Goal: Task Accomplishment & Management: Use online tool/utility

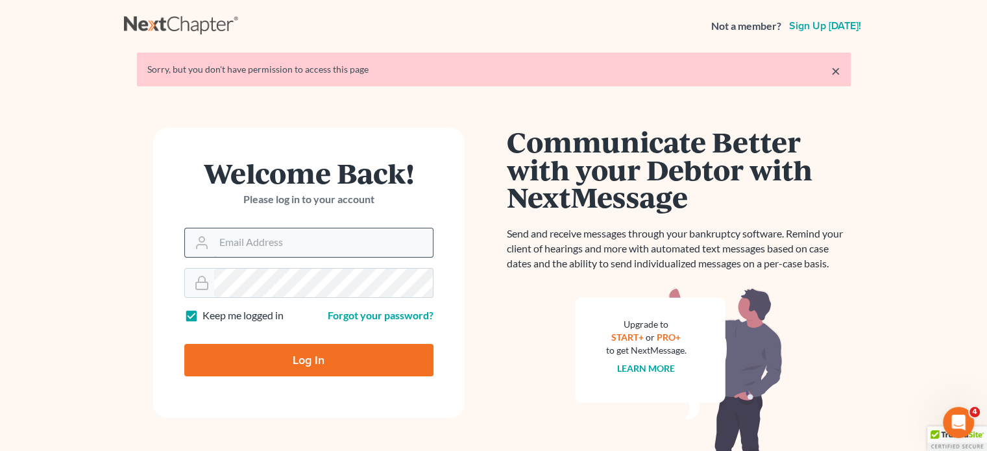
click at [221, 247] on input "Email Address" at bounding box center [323, 242] width 219 height 29
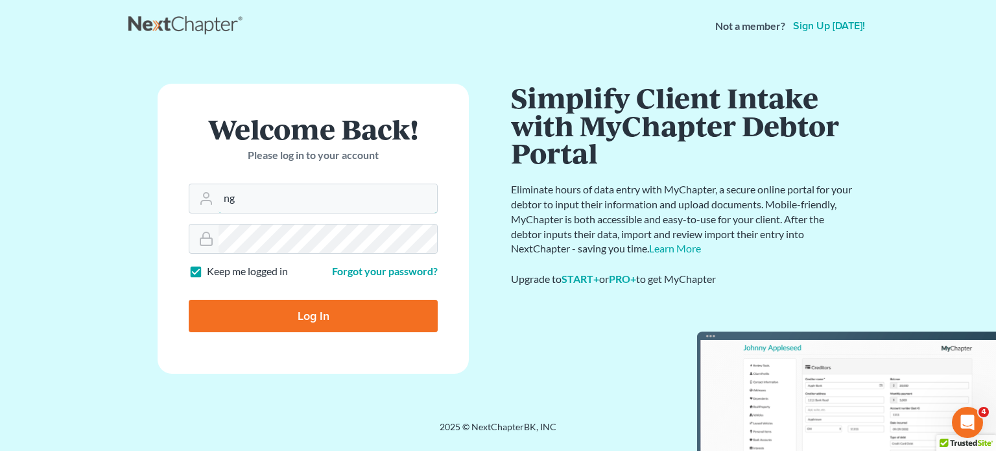
type input "[EMAIL_ADDRESS][DOMAIN_NAME]"
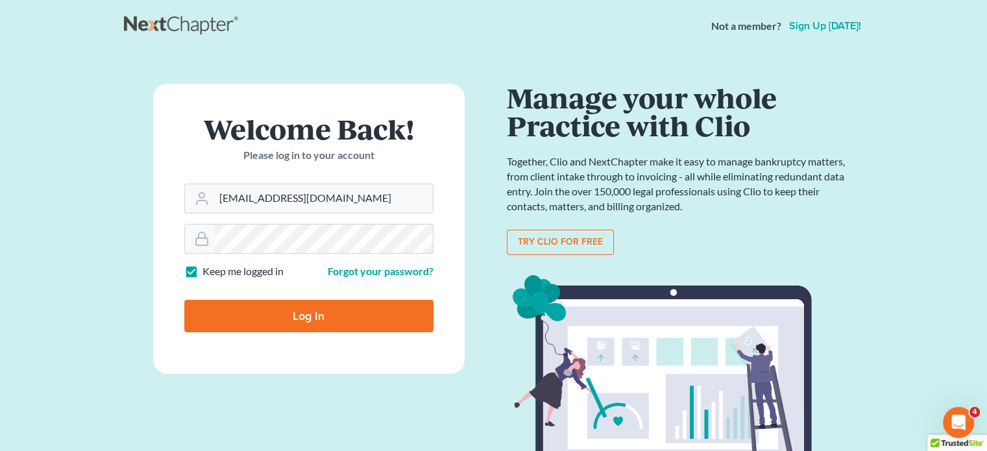
click at [184, 300] on input "Log In" at bounding box center [308, 316] width 249 height 32
type input "Thinking..."
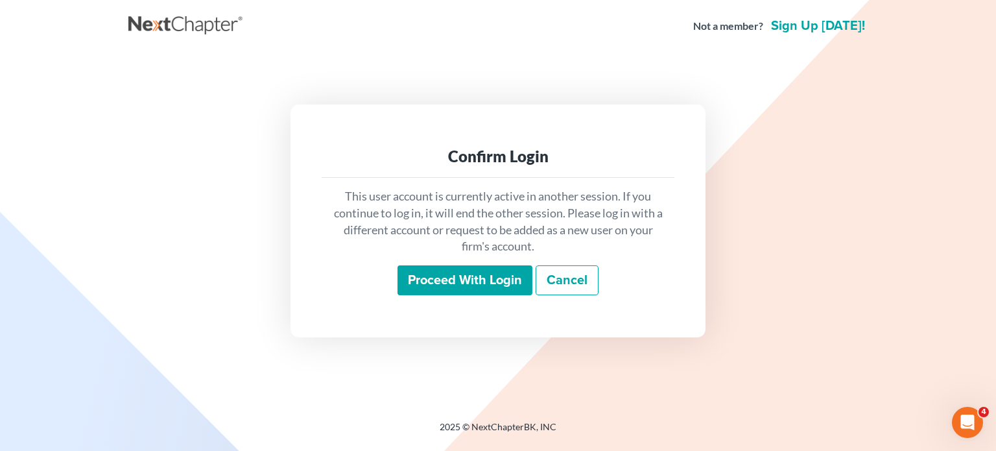
click at [494, 288] on input "Proceed with login" at bounding box center [465, 280] width 135 height 30
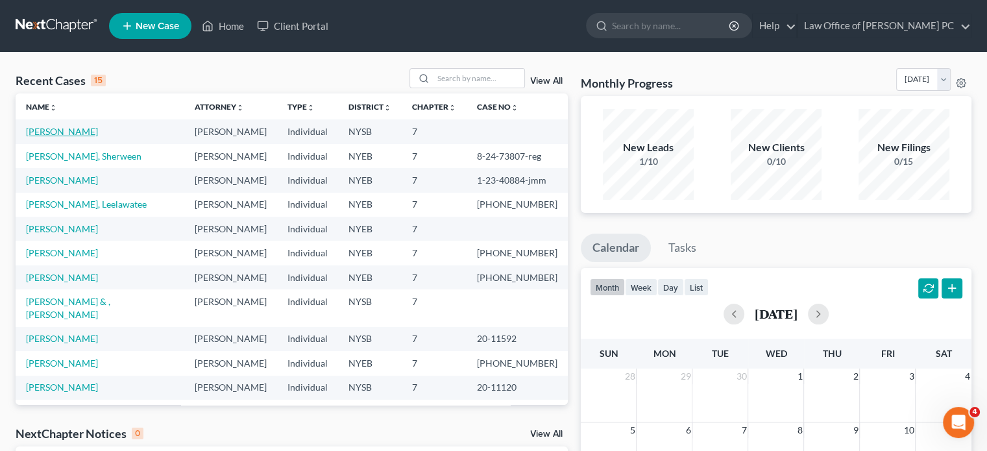
click at [55, 128] on link "King, Robbi" at bounding box center [62, 131] width 72 height 11
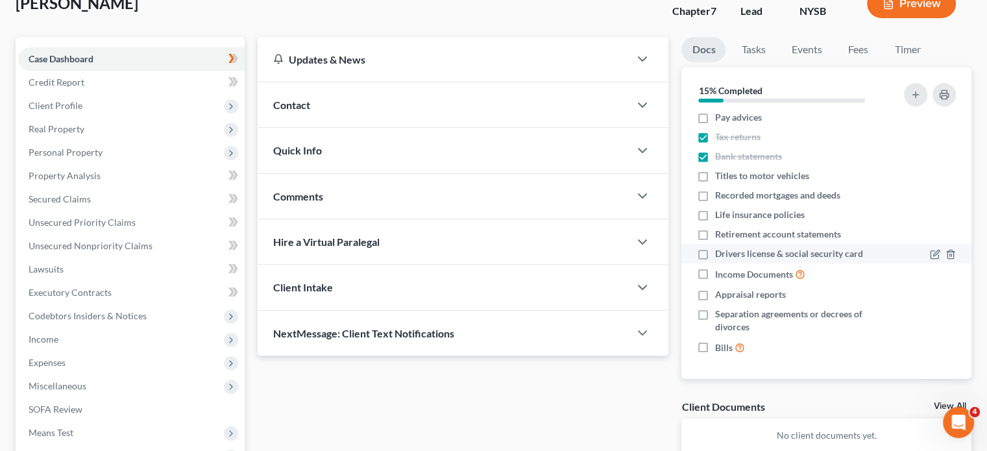
scroll to position [65, 0]
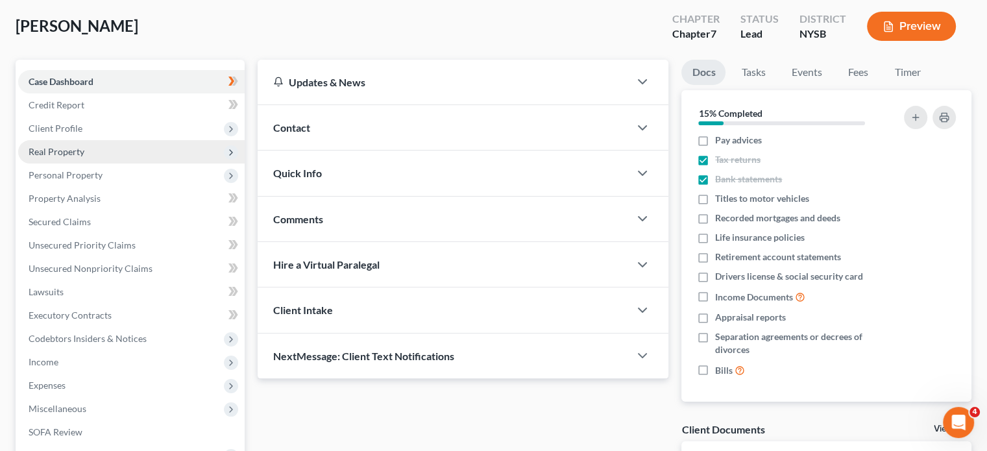
click at [80, 151] on span "Real Property" at bounding box center [57, 151] width 56 height 11
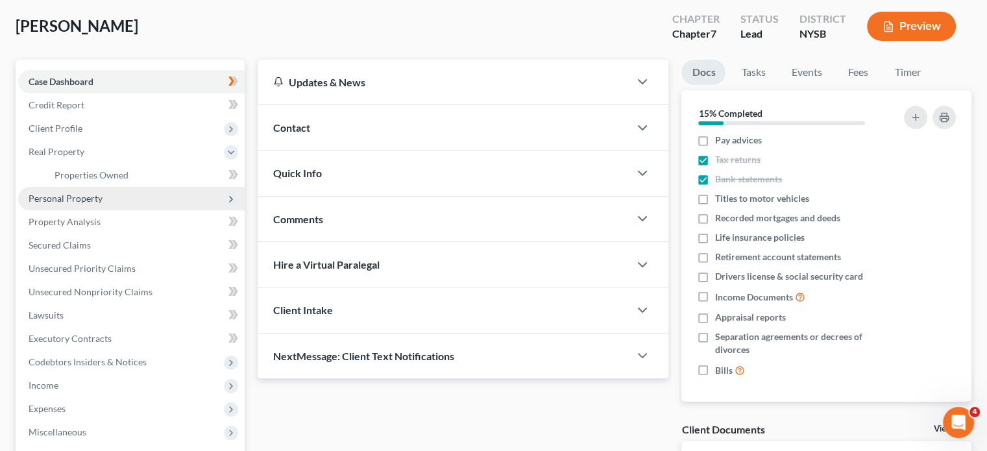
click at [75, 198] on span "Personal Property" at bounding box center [66, 198] width 74 height 11
